Goal: Task Accomplishment & Management: Complete application form

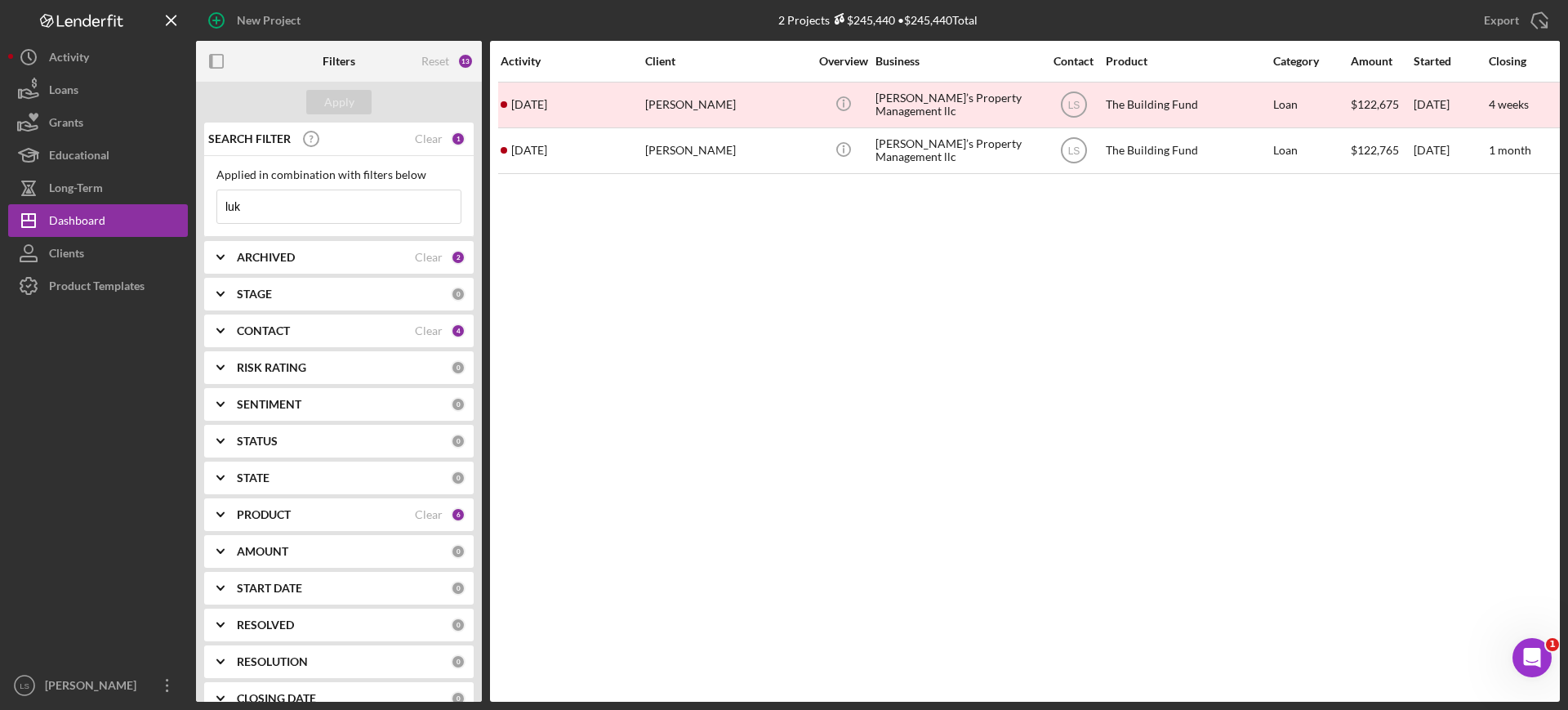
click at [230, 204] on input "luk" at bounding box center [338, 206] width 243 height 33
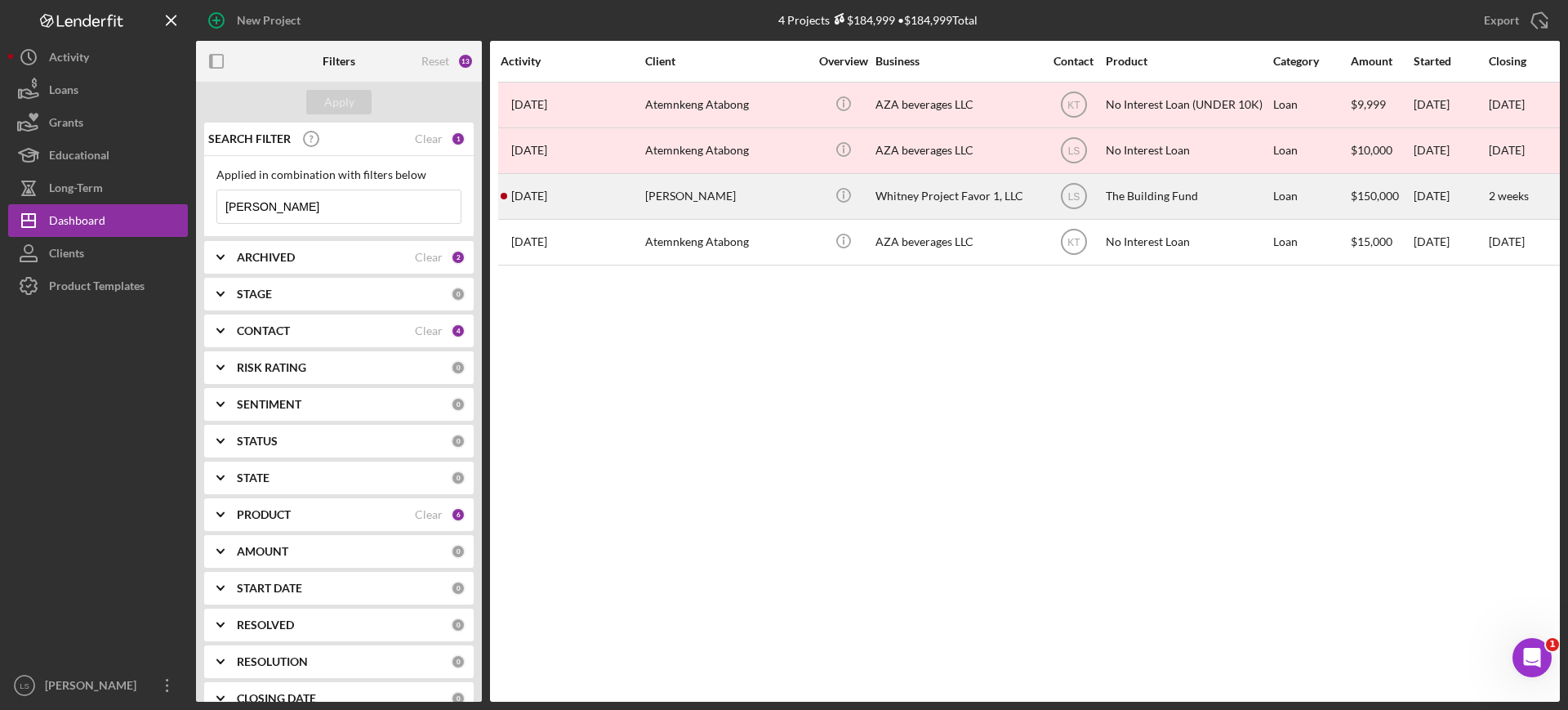
type input "[PERSON_NAME]"
click at [703, 202] on div "[PERSON_NAME]" at bounding box center [726, 196] width 164 height 43
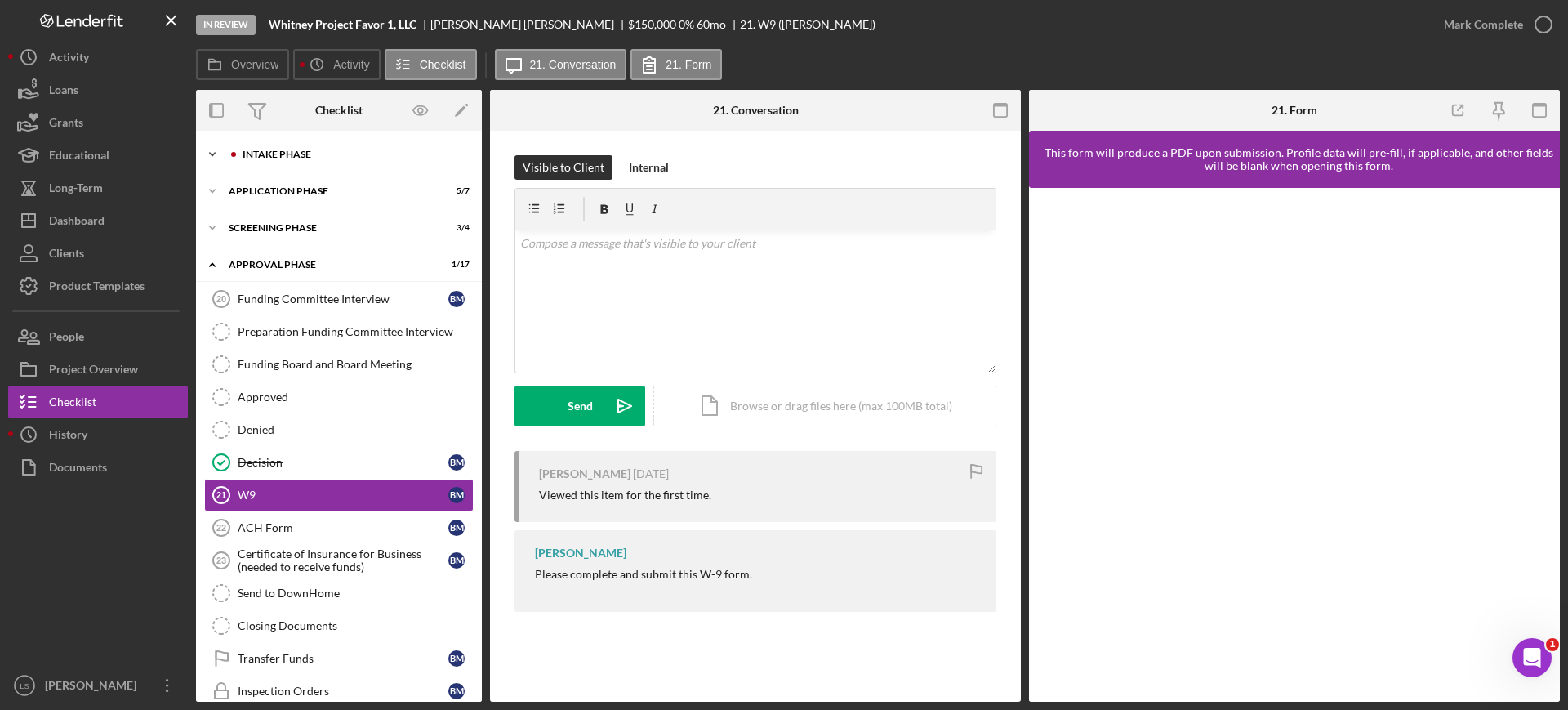
click at [329, 147] on div "Icon/Expander Intake Phase 1 / 17" at bounding box center [339, 155] width 286 height 33
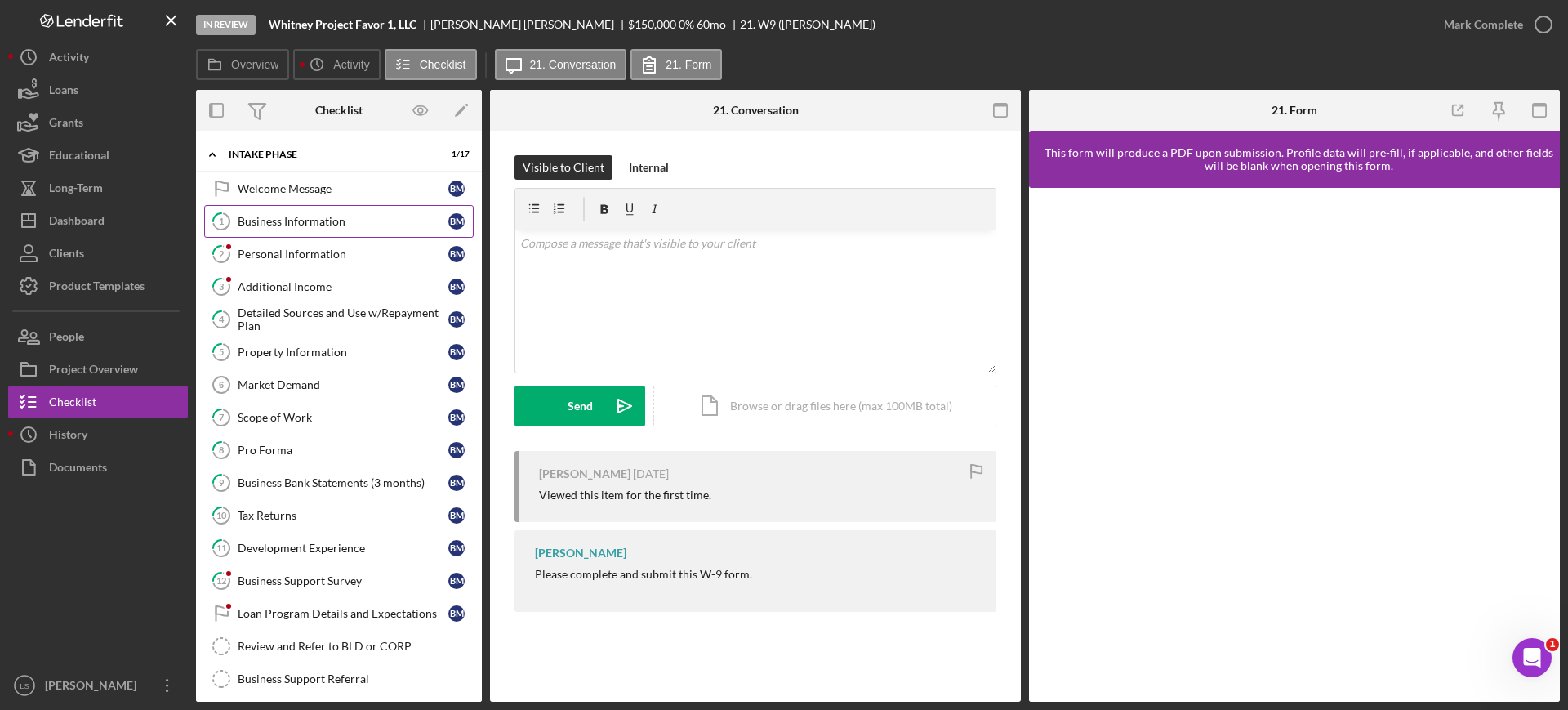
click at [305, 230] on link "1 Business Information B M" at bounding box center [339, 222] width 269 height 33
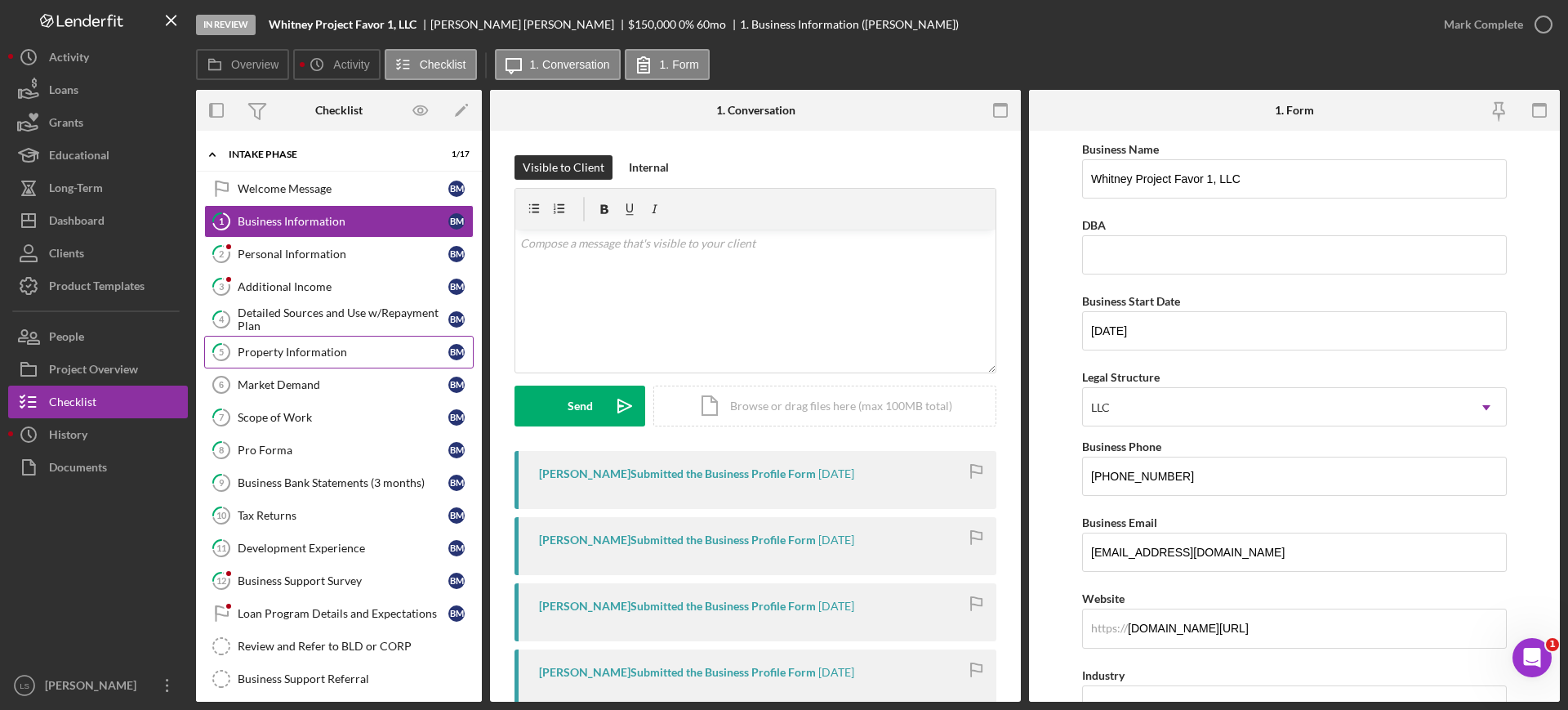
click at [257, 346] on div "Property Information" at bounding box center [343, 352] width 211 height 13
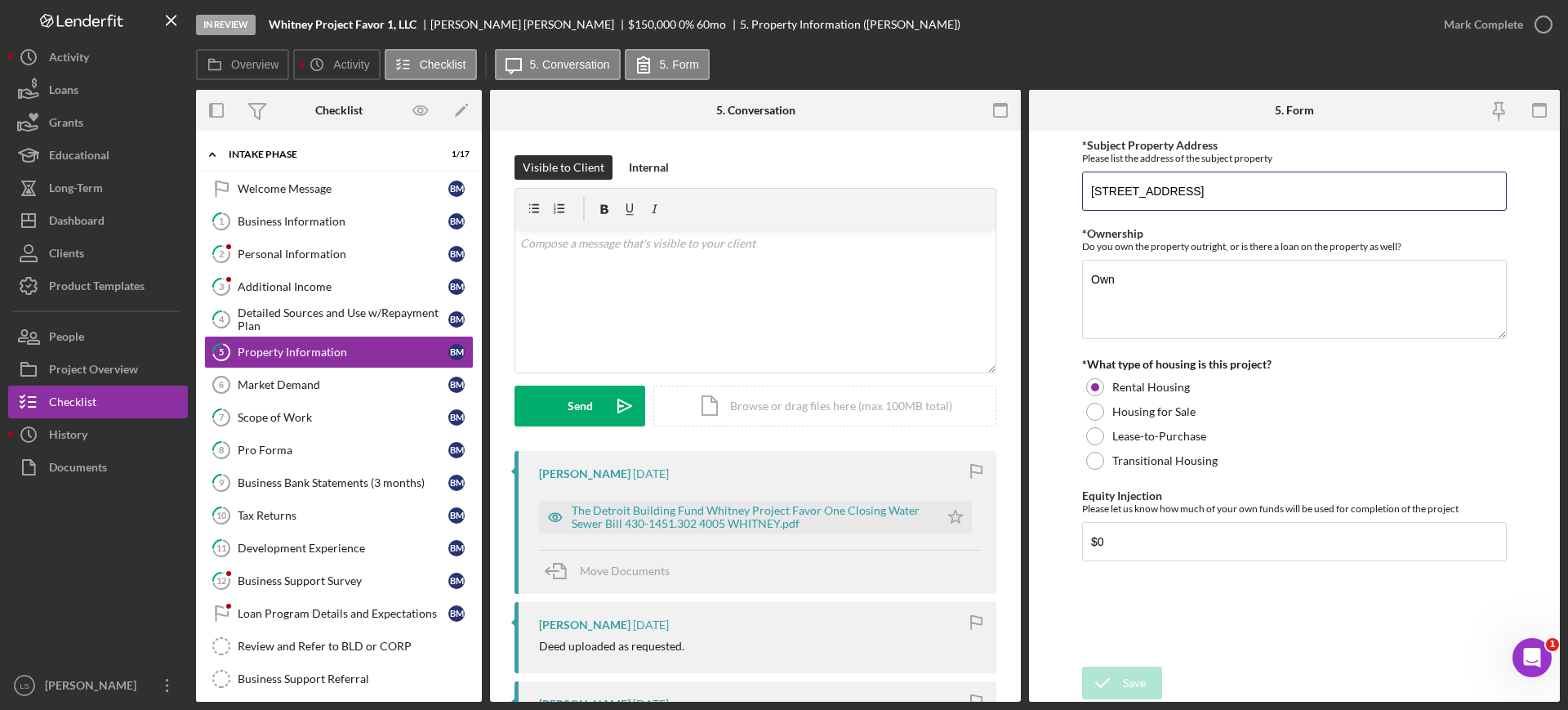
drag, startPoint x: 1268, startPoint y: 191, endPoint x: 1039, endPoint y: 189, distance: 229.0
click at [1039, 189] on form "*Subject Property Address Please list the address of the subject property [STRE…" at bounding box center [1294, 415] width 531 height 571
click at [103, 355] on div "Project Overview" at bounding box center [93, 371] width 89 height 37
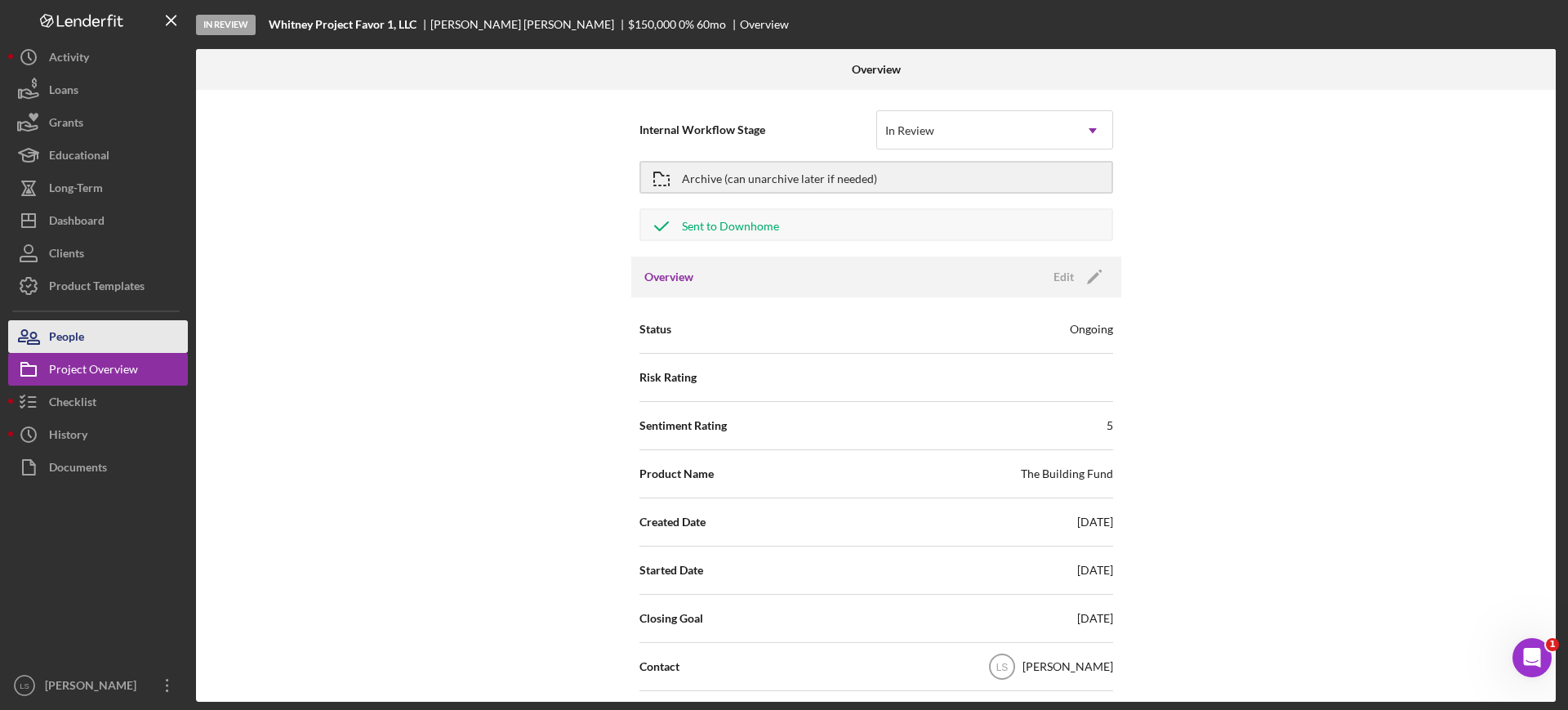
click at [110, 337] on button "People" at bounding box center [98, 336] width 180 height 33
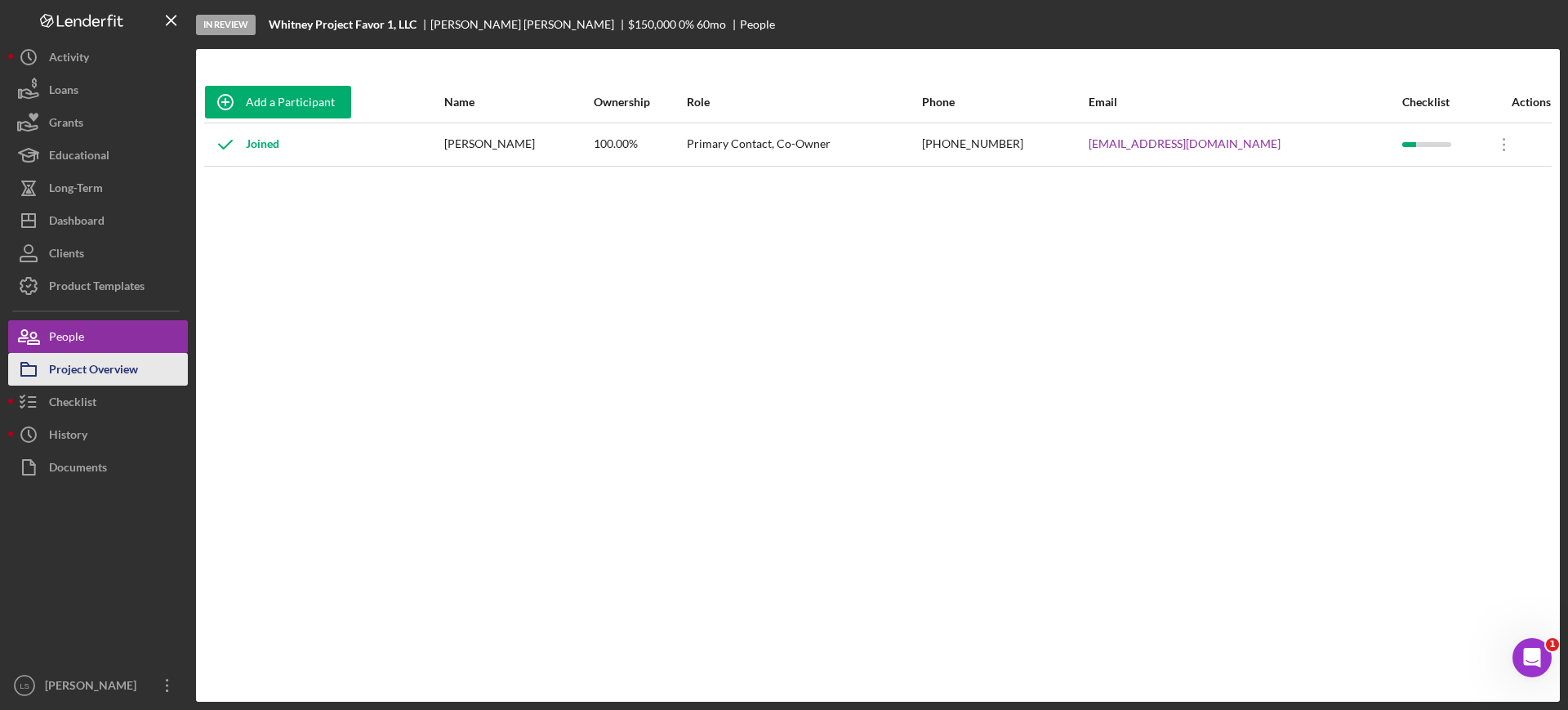
click at [103, 370] on div "Project Overview" at bounding box center [93, 371] width 89 height 37
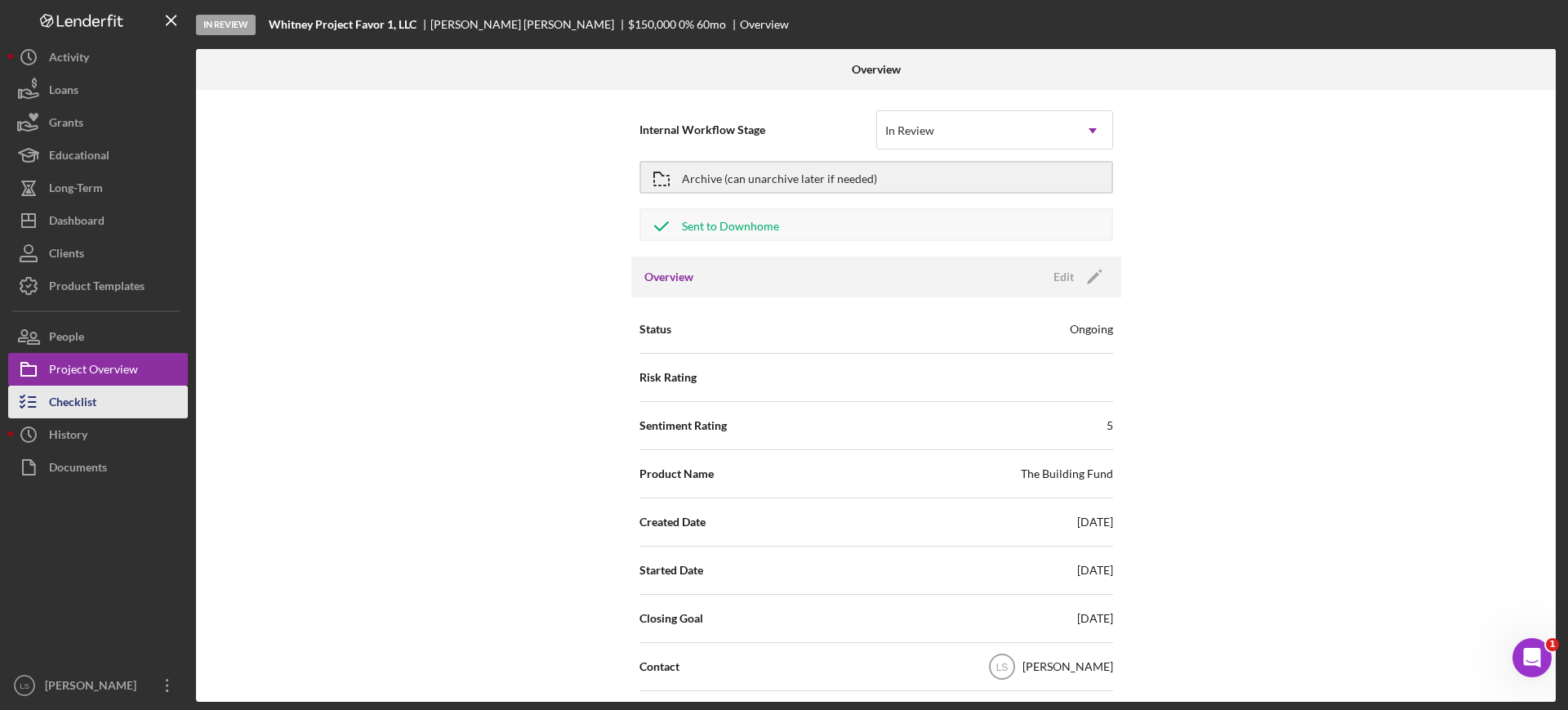
click at [88, 400] on div "Checklist" at bounding box center [72, 403] width 47 height 37
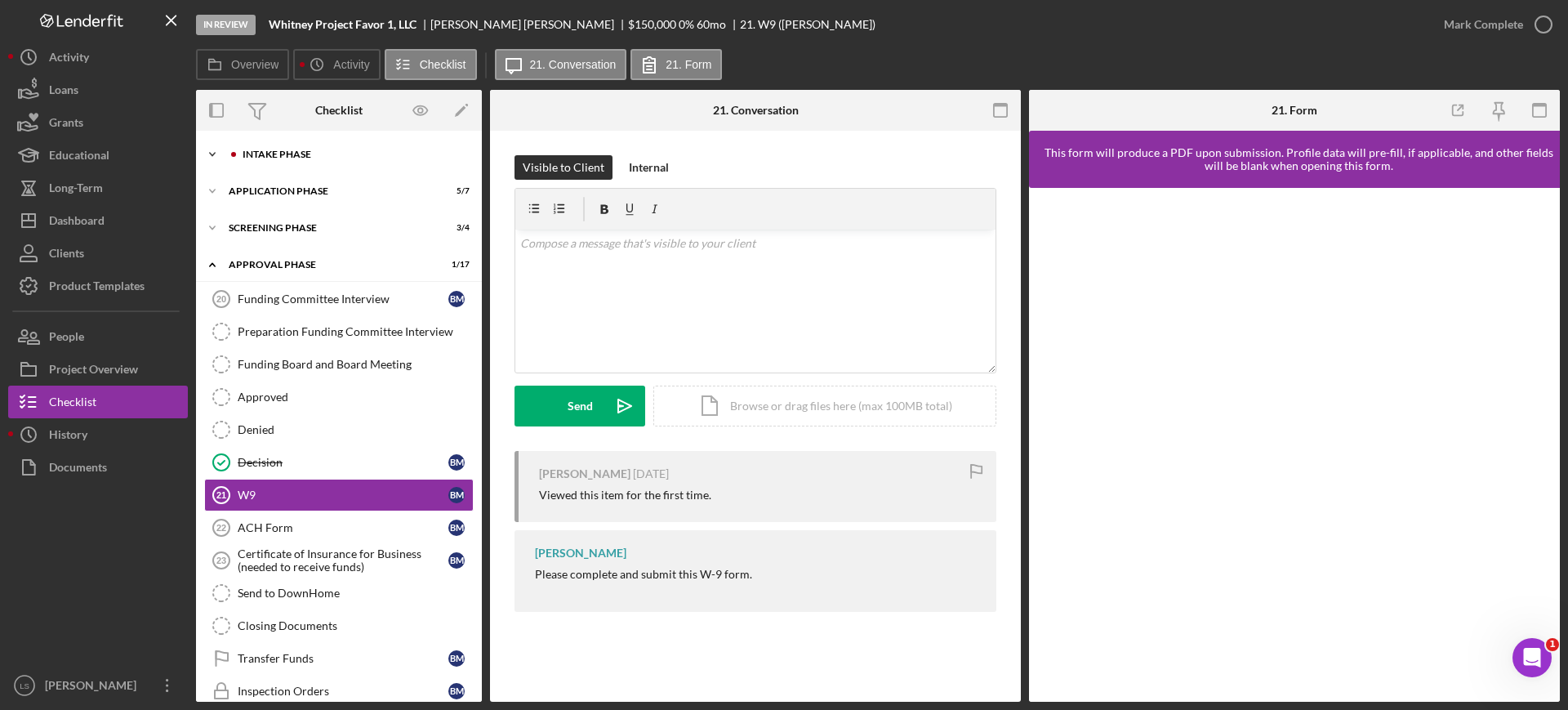
click at [343, 154] on div "Intake Phase" at bounding box center [352, 154] width 219 height 10
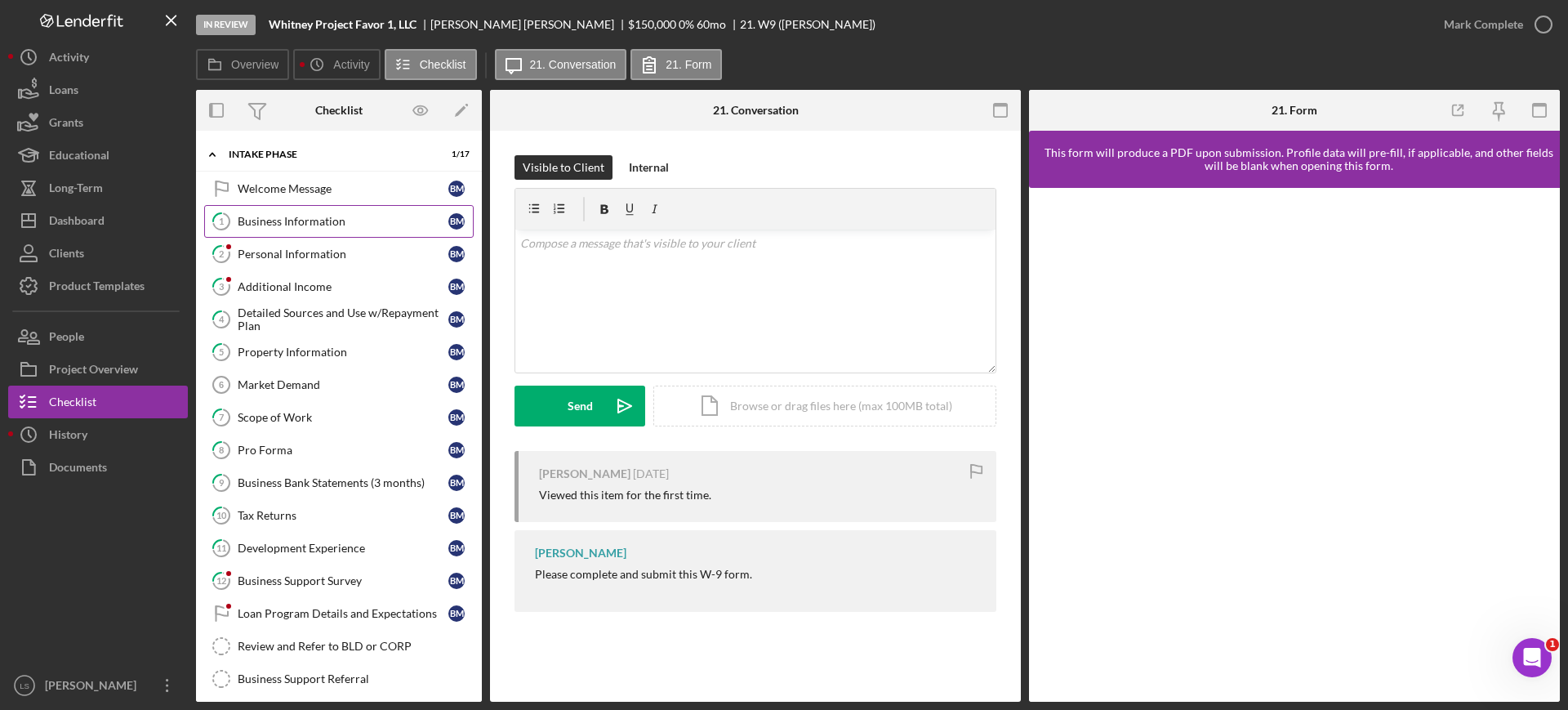
click at [300, 214] on div "Business Information" at bounding box center [343, 221] width 211 height 13
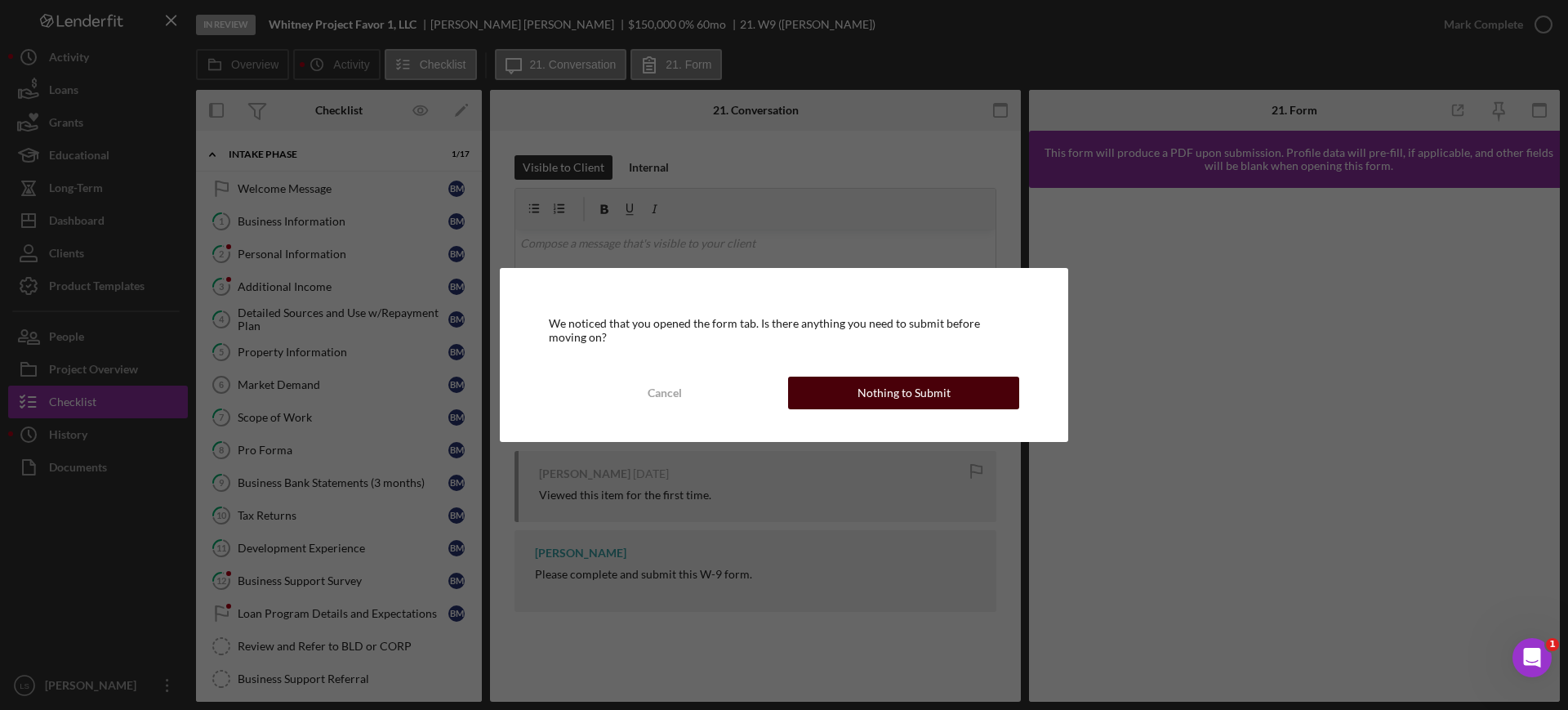
click at [968, 386] on button "Nothing to Submit" at bounding box center [903, 393] width 231 height 33
